Goal: Manage account settings

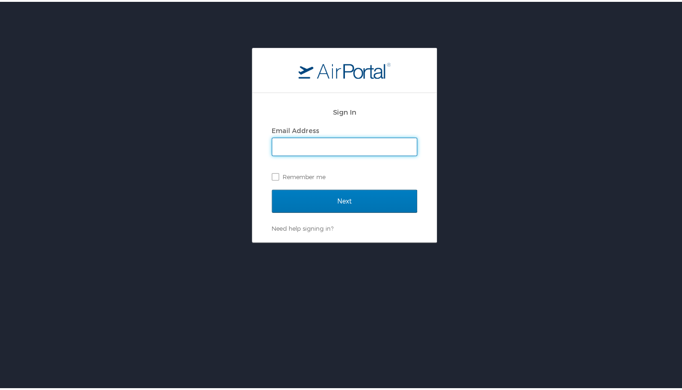
click at [353, 146] on input "Email Address" at bounding box center [344, 144] width 145 height 17
type input "tina.hopkins@lumistella.com"
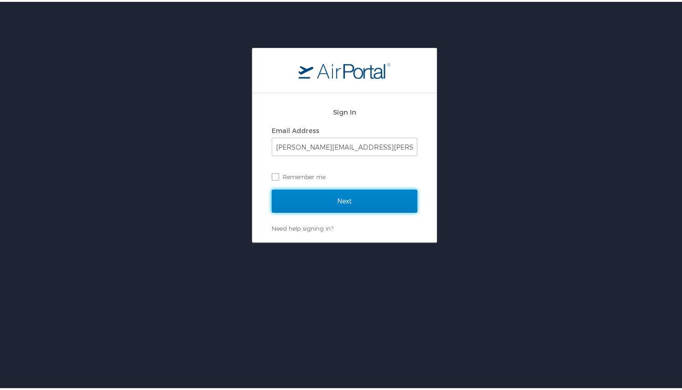
click at [353, 204] on input "Next" at bounding box center [344, 199] width 145 height 23
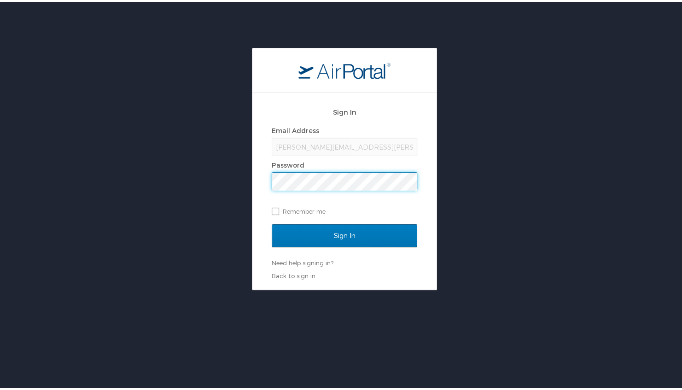
click at [272, 222] on input "Sign In" at bounding box center [344, 233] width 145 height 23
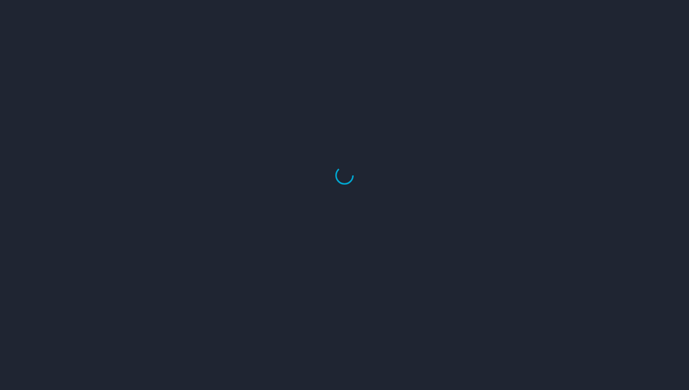
select select "US"
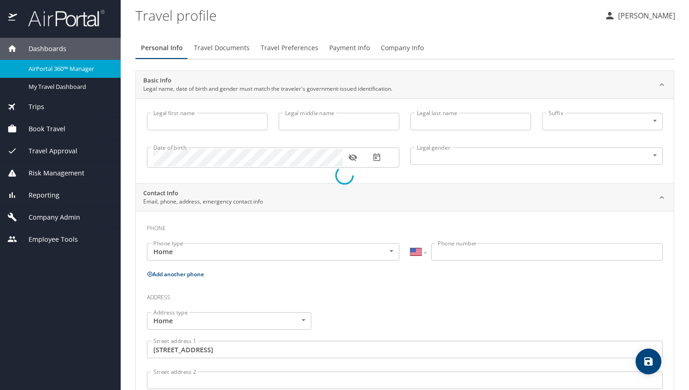
type input "Bettina"
type input "Hopkins"
type input "Female"
type input "David"
type input "Hopkins"
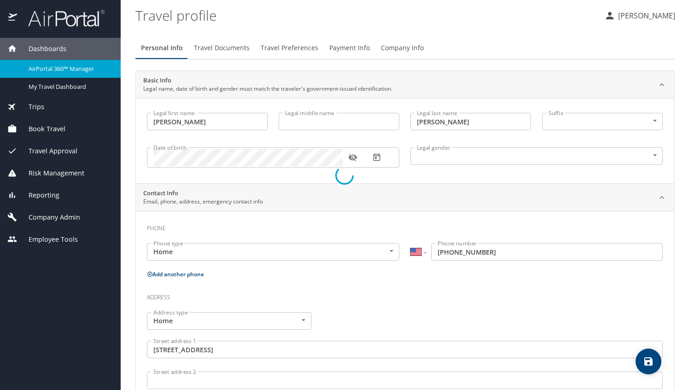
type input "(770) 843-0289"
type input "dtahop44@yahoo.com"
type input "United States of America"
type input "Georgia"
type input "United States of America"
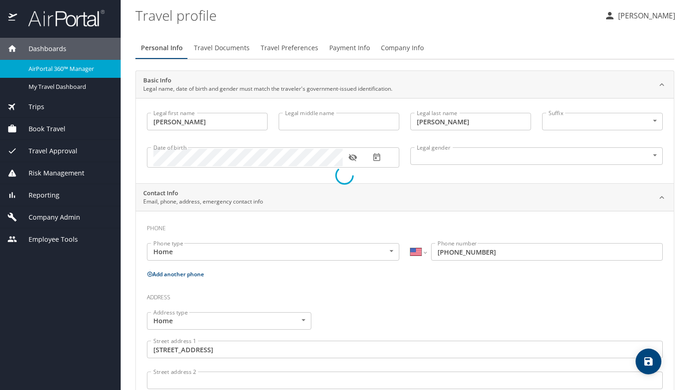
type input "Georgia"
select select "US"
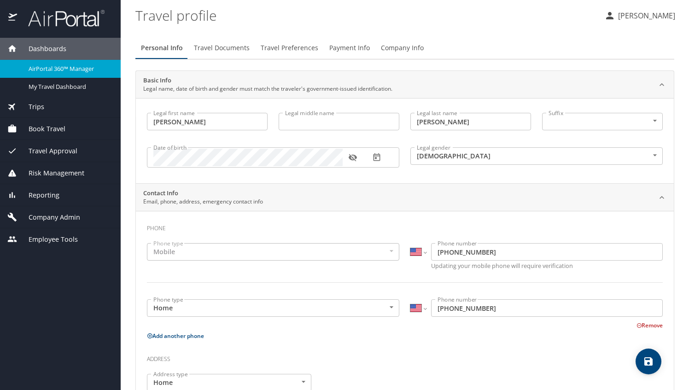
click at [638, 14] on p "[PERSON_NAME]" at bounding box center [645, 15] width 60 height 11
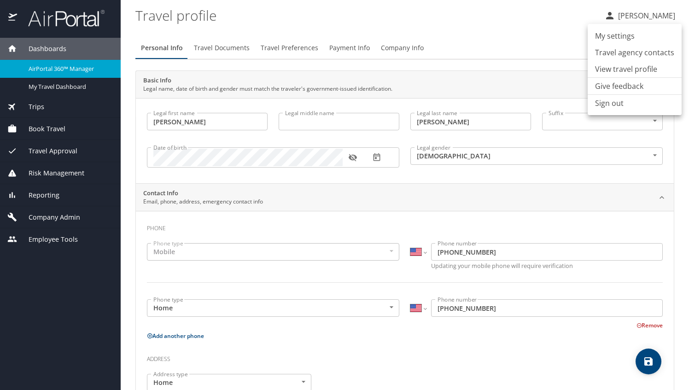
click at [613, 67] on li "View travel profile" at bounding box center [634, 69] width 94 height 17
